Goal: Transaction & Acquisition: Download file/media

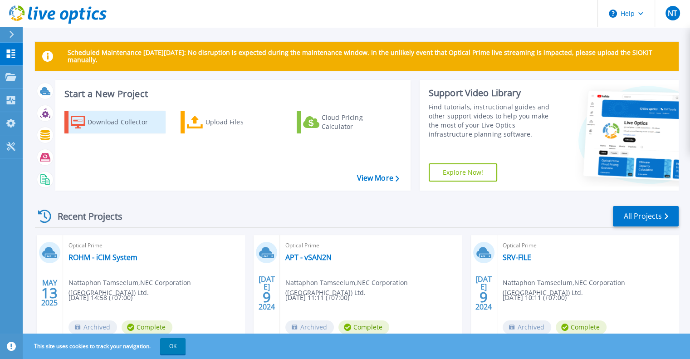
click at [124, 120] on div "Download Collector" at bounding box center [124, 122] width 73 height 18
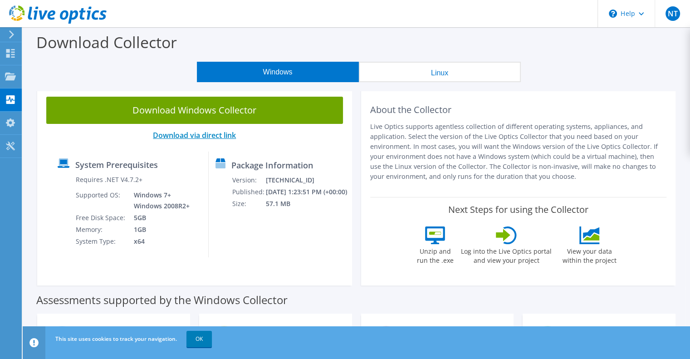
click at [212, 135] on link "Download via direct link" at bounding box center [194, 135] width 83 height 10
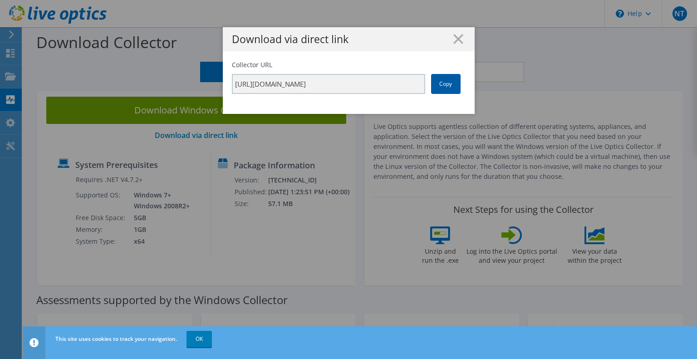
click at [440, 83] on link "Copy" at bounding box center [445, 84] width 29 height 20
click at [455, 38] on line at bounding box center [458, 38] width 9 height 9
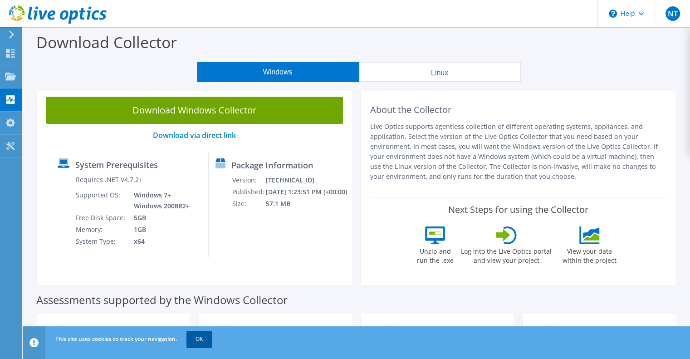
click at [199, 338] on link "OK" at bounding box center [198, 339] width 25 height 16
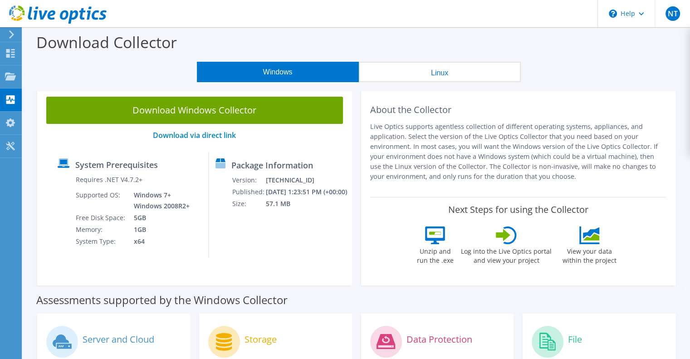
click at [312, 283] on div "Download Windows Collector Download via direct link System Prerequisites Requir…" at bounding box center [194, 187] width 315 height 198
